Goal: Transaction & Acquisition: Purchase product/service

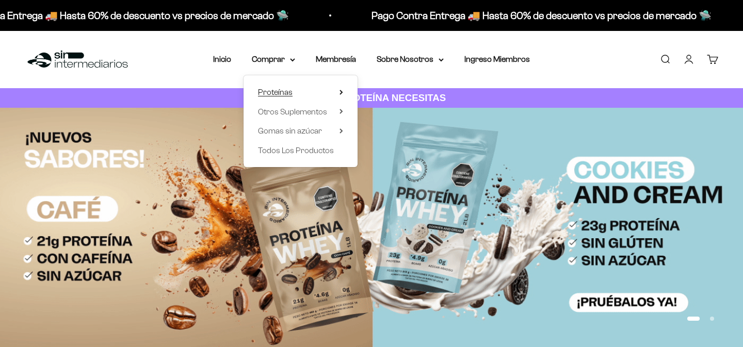
click at [275, 93] on span "Proteínas" at bounding box center [275, 92] width 35 height 9
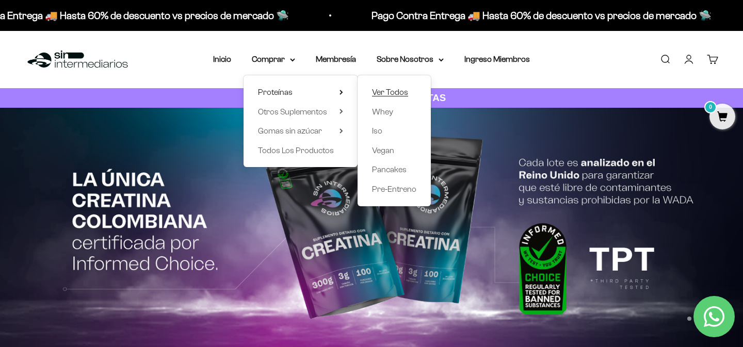
click at [396, 96] on span "Ver Todos" at bounding box center [390, 92] width 36 height 9
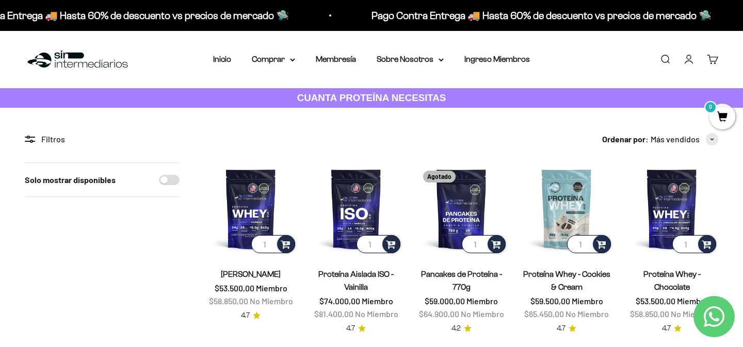
click at [360, 277] on link "Proteína Aislada ISO - Vainilla" at bounding box center [355, 281] width 75 height 22
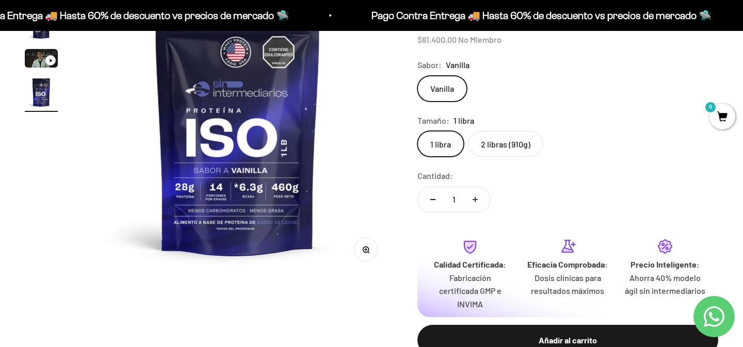
scroll to position [173, 0]
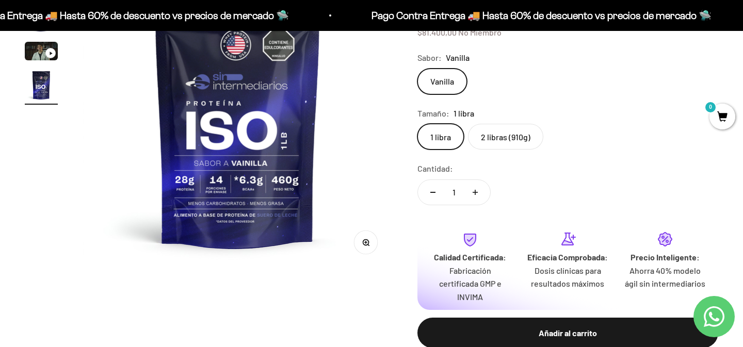
click at [497, 141] on label "2 libras (910g)" at bounding box center [505, 137] width 75 height 26
click at [417, 124] on input "2 libras (910g)" at bounding box center [417, 123] width 1 height 1
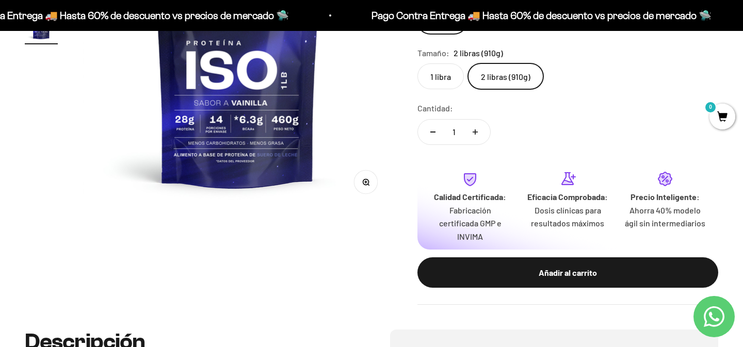
scroll to position [231, 0]
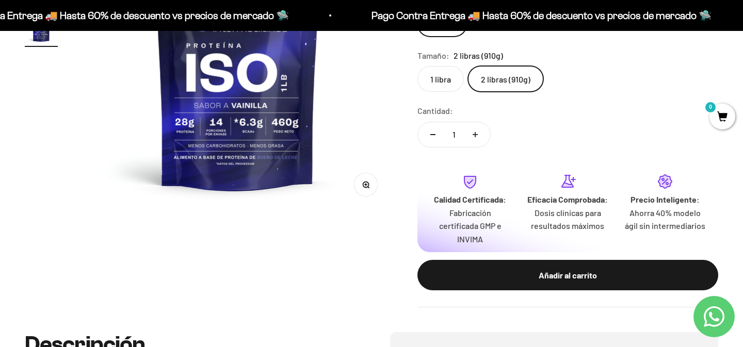
click at [442, 84] on label "1 libra" at bounding box center [440, 79] width 46 height 26
click at [417, 66] on input "1 libra" at bounding box center [417, 65] width 1 height 1
click at [501, 81] on label "2 libras (910g)" at bounding box center [505, 79] width 75 height 26
click at [417, 66] on input "2 libras (910g)" at bounding box center [417, 65] width 1 height 1
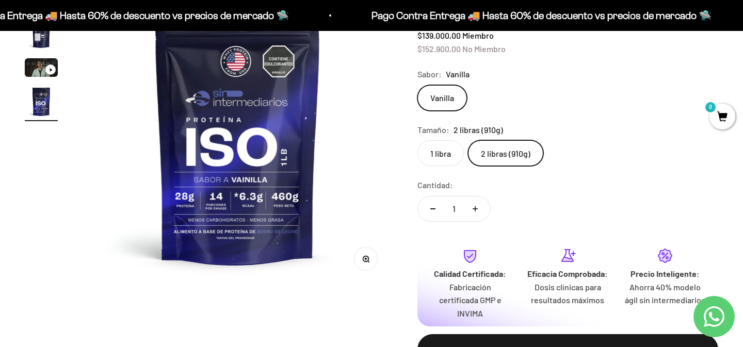
scroll to position [90, 0]
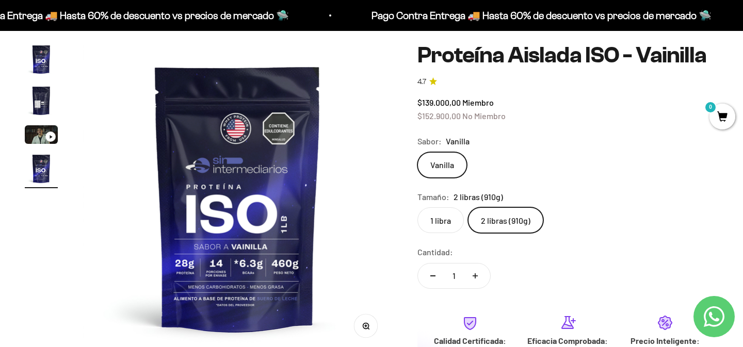
click at [552, 159] on div "Vanilla" at bounding box center [567, 165] width 301 height 26
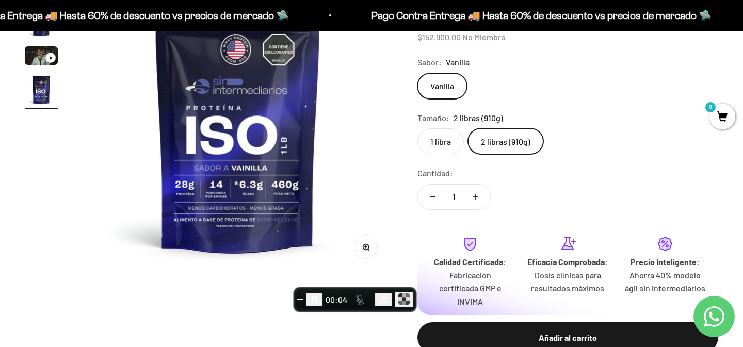
scroll to position [245, 0]
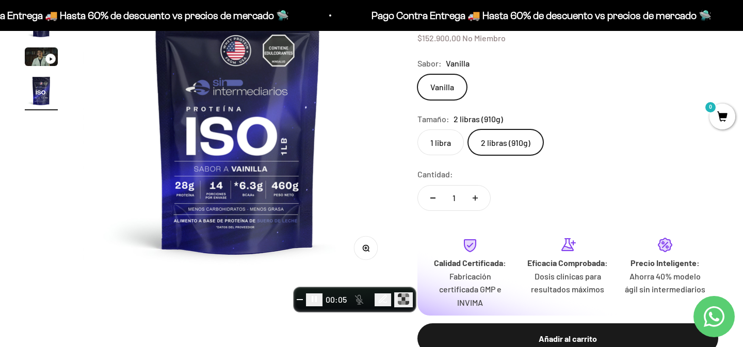
click at [454, 129] on label "1 libra" at bounding box center [440, 142] width 46 height 26
click at [417, 129] on input "1 libra" at bounding box center [417, 129] width 1 height 1
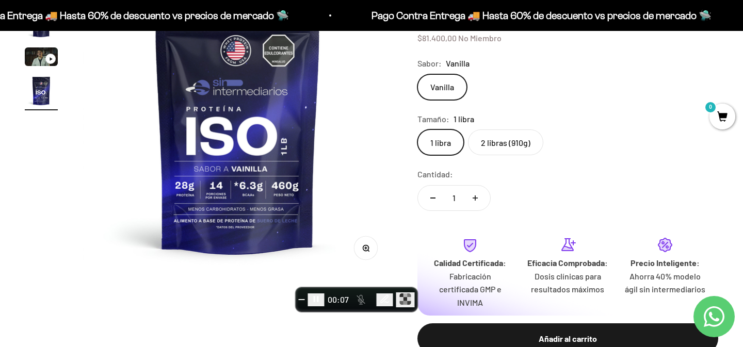
click at [508, 129] on label "2 libras (910g)" at bounding box center [505, 142] width 75 height 26
click at [417, 129] on input "2 libras (910g)" at bounding box center [417, 129] width 1 height 1
click at [452, 129] on label "1 libra" at bounding box center [440, 142] width 46 height 26
click at [417, 129] on input "1 libra" at bounding box center [417, 129] width 1 height 1
click at [302, 300] on span "End recording" at bounding box center [302, 300] width 0 height 0
